Goal: Navigation & Orientation: Find specific page/section

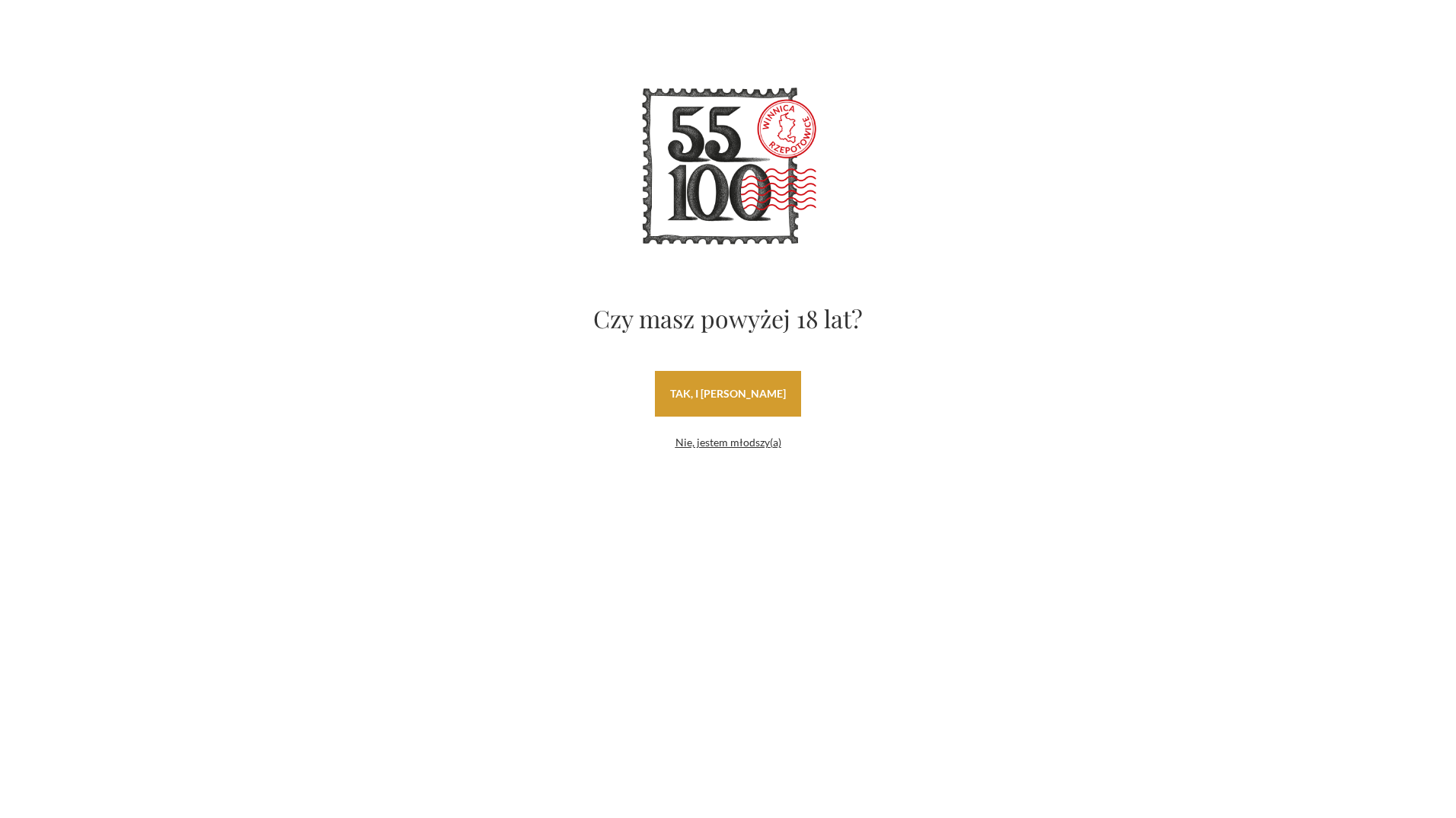
click at [743, 391] on link "tak, i uwielbiam wino" at bounding box center [728, 394] width 146 height 46
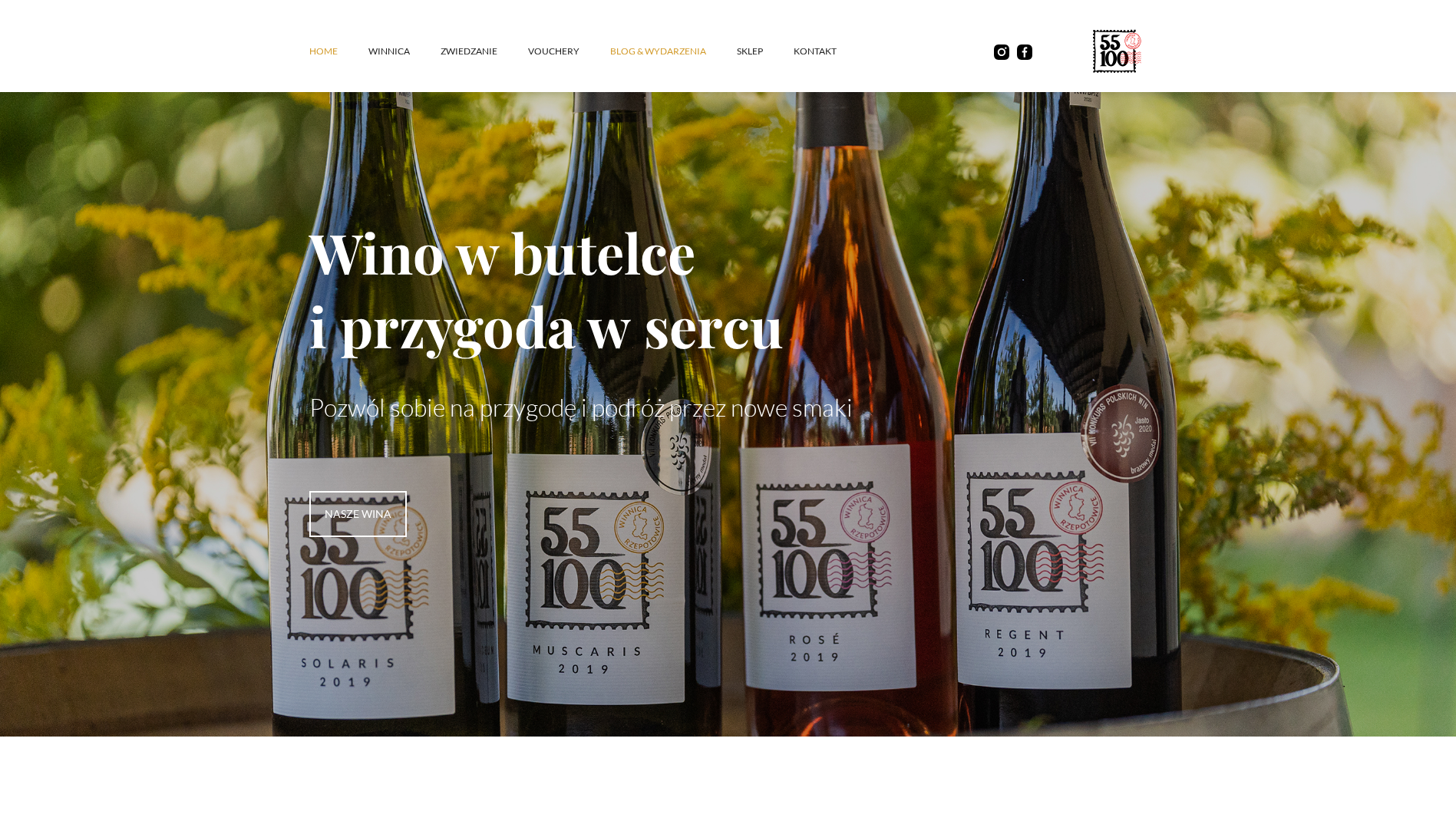
click at [681, 53] on link "Blog & Wydarzenia" at bounding box center [673, 52] width 127 height 46
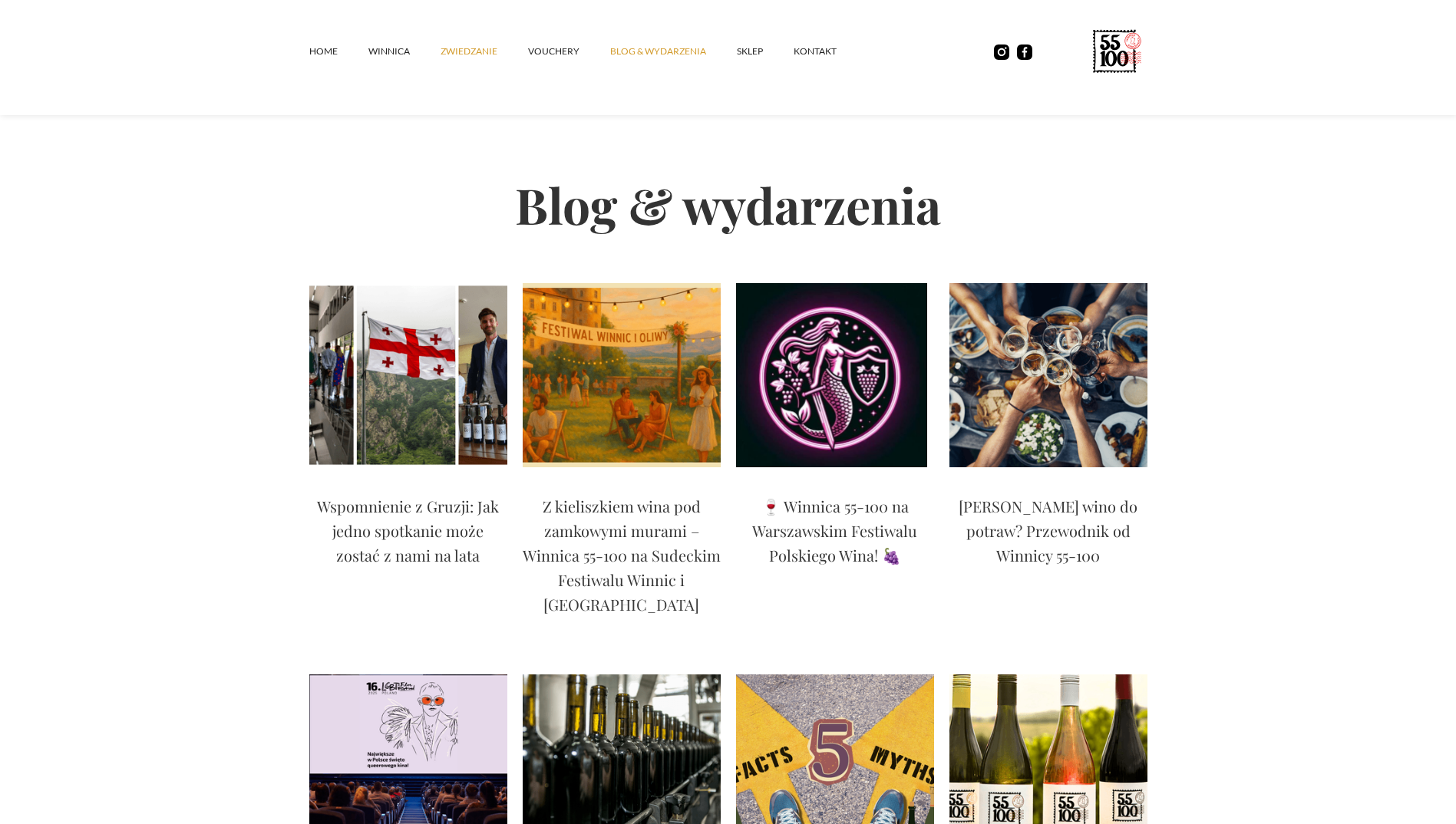
click at [473, 43] on link "ZWIEDZANIE" at bounding box center [484, 52] width 87 height 46
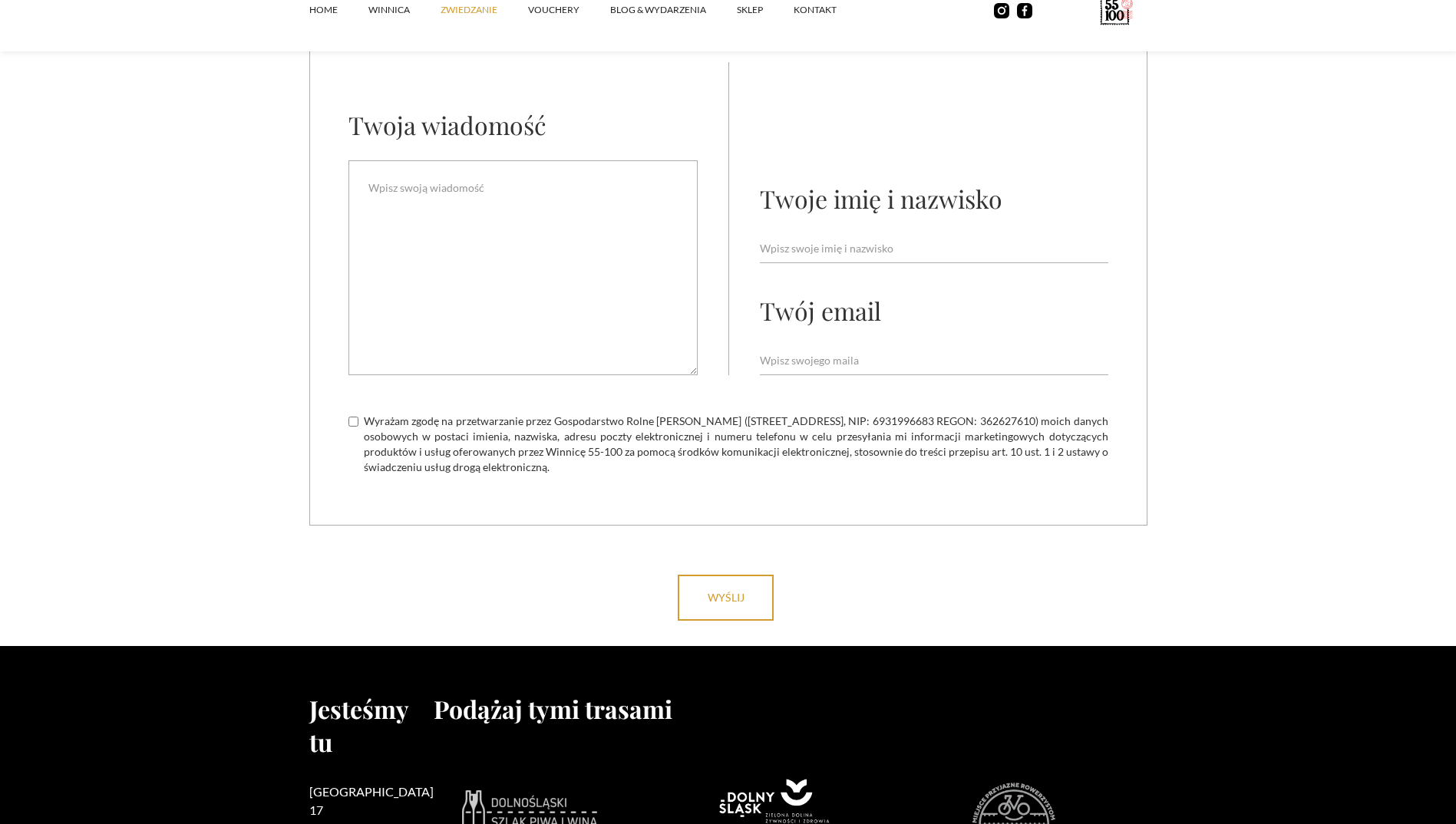
scroll to position [4680, 0]
